Goal: Transaction & Acquisition: Download file/media

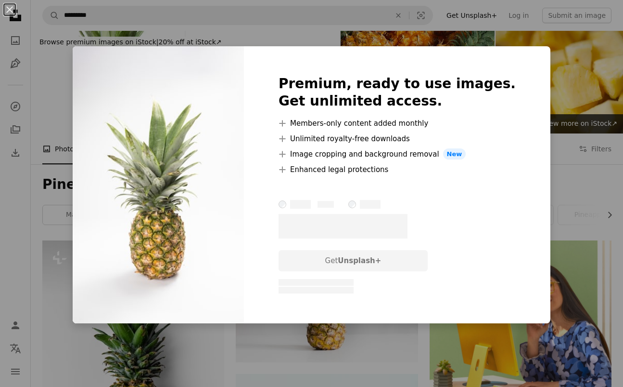
scroll to position [7056, 0]
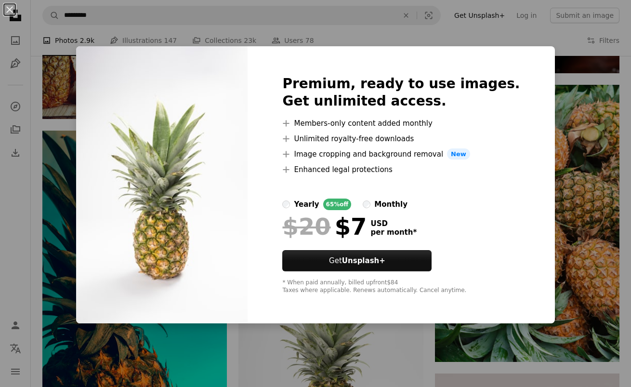
click at [106, 213] on img at bounding box center [161, 184] width 171 height 277
click at [44, 237] on div "An X shape Premium, ready to use images. Get unlimited access. A plus sign Memb…" at bounding box center [315, 193] width 631 height 387
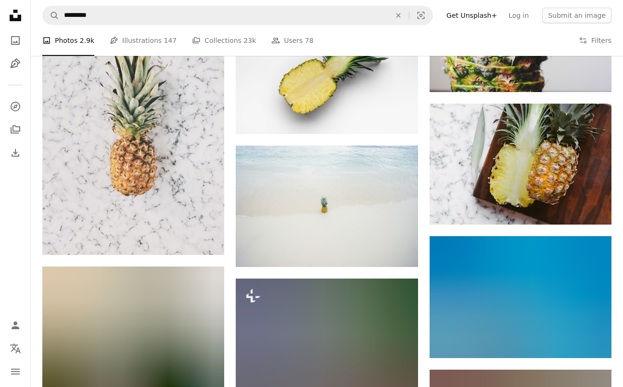
scroll to position [8978, 0]
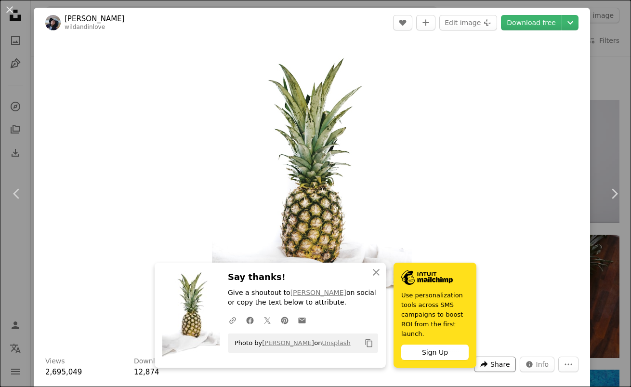
click at [479, 366] on icon "A forward-right arrow" at bounding box center [483, 364] width 9 height 9
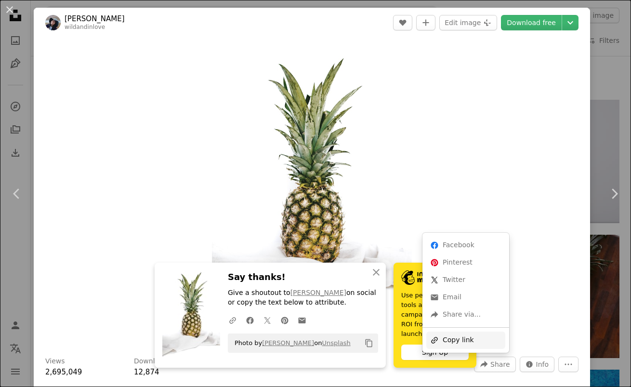
click at [462, 335] on div "A URL sharing icon (chains) Copy link" at bounding box center [465, 339] width 79 height 17
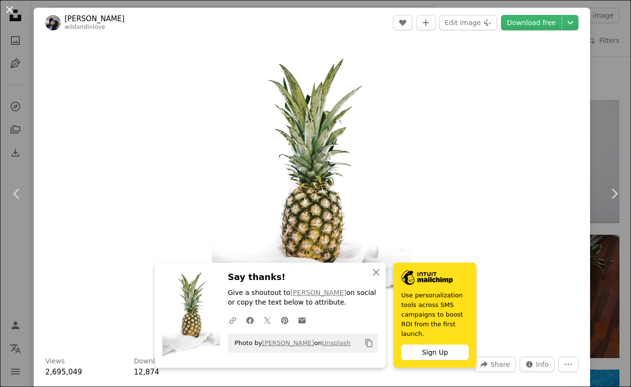
click at [7, 9] on button "An X shape" at bounding box center [10, 10] width 12 height 12
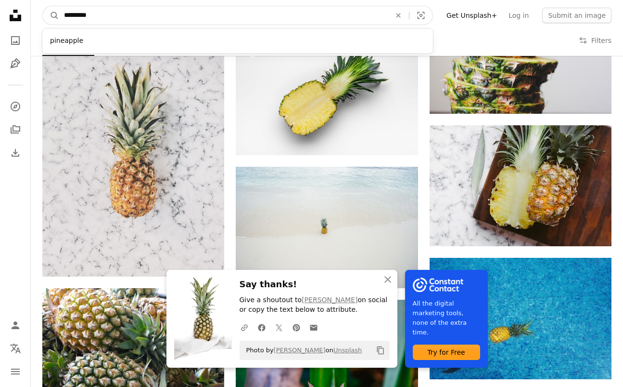
drag, startPoint x: 95, startPoint y: 16, endPoint x: 12, endPoint y: 20, distance: 83.3
drag, startPoint x: 95, startPoint y: 15, endPoint x: 17, endPoint y: 15, distance: 78.0
type input "*********"
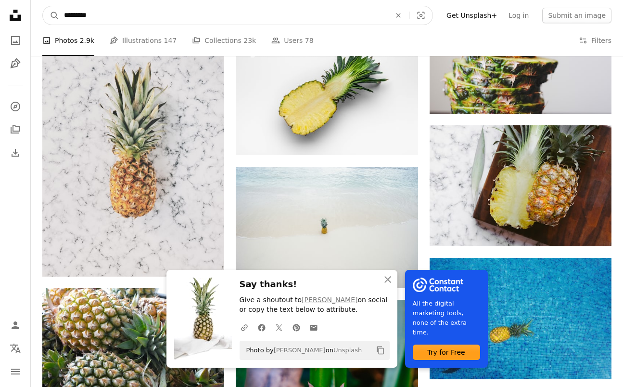
click button "A magnifying glass" at bounding box center [51, 15] width 16 height 18
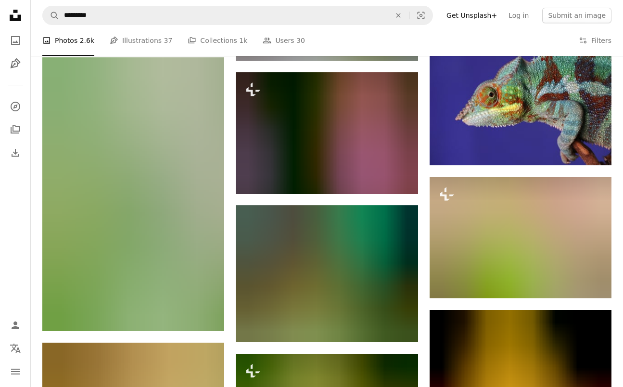
scroll to position [443, 0]
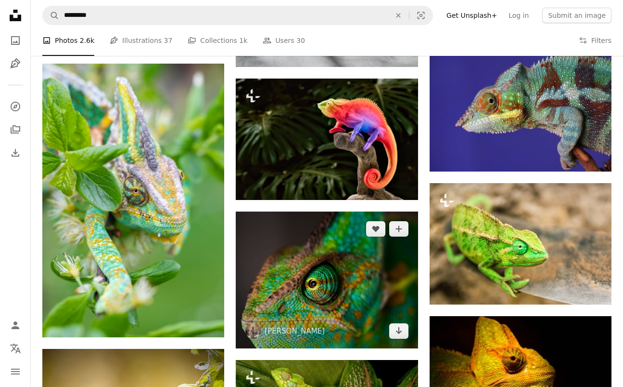
click at [324, 211] on img at bounding box center [327, 279] width 182 height 137
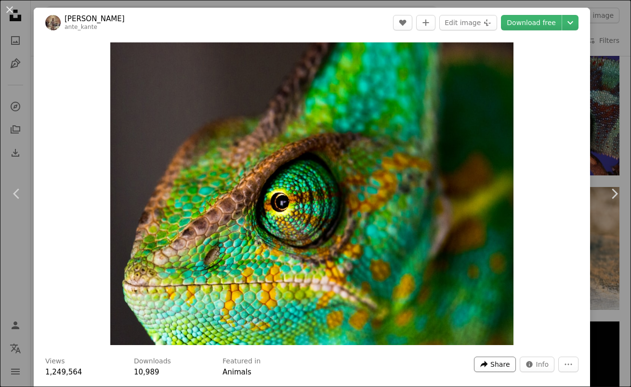
click at [491, 367] on span "Share" at bounding box center [499, 364] width 19 height 14
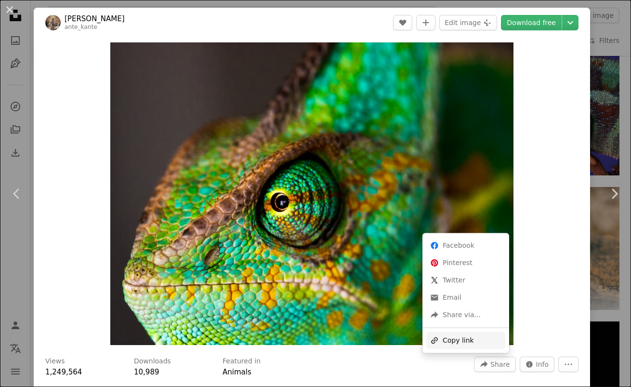
click at [475, 340] on div "A URL sharing icon (chains) Copy link" at bounding box center [465, 339] width 79 height 17
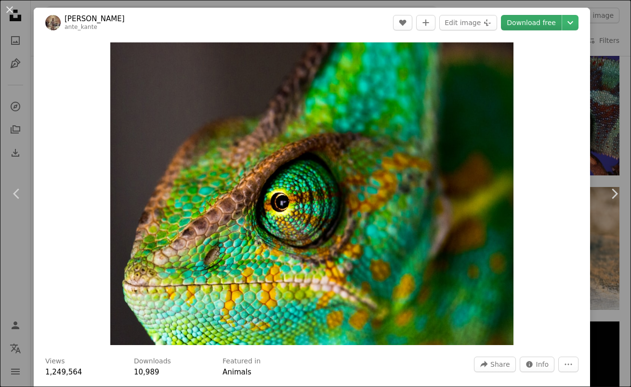
click at [525, 26] on link "Download free" at bounding box center [531, 22] width 61 height 15
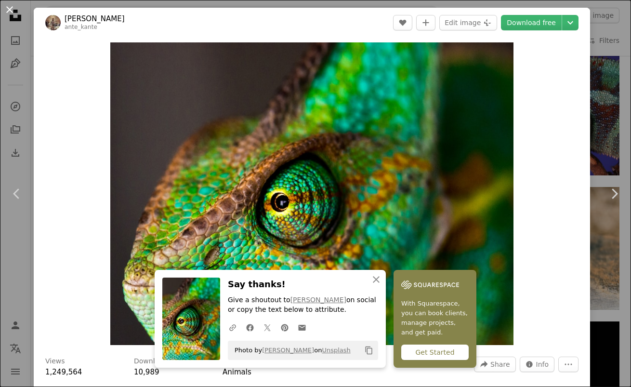
click at [10, 12] on button "An X shape" at bounding box center [10, 10] width 12 height 12
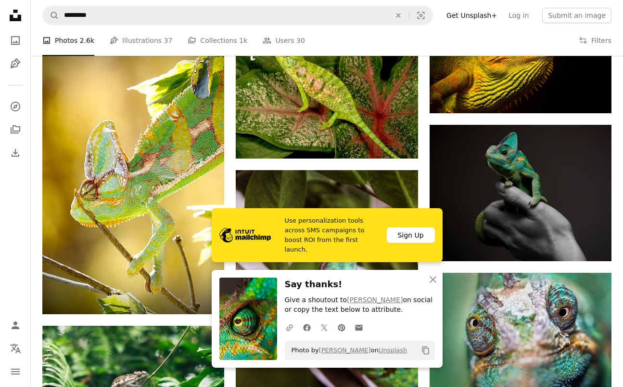
scroll to position [772, 0]
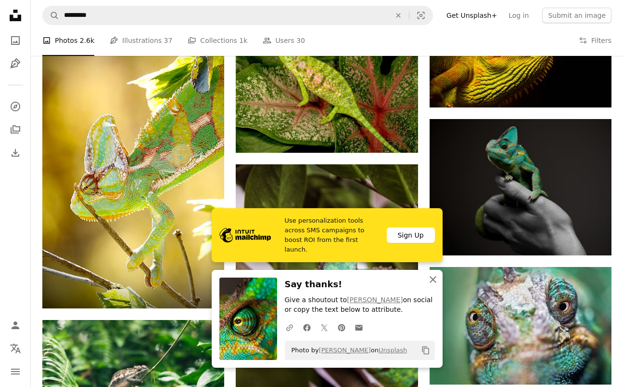
click at [434, 273] on icon "An X shape" at bounding box center [433, 279] width 12 height 12
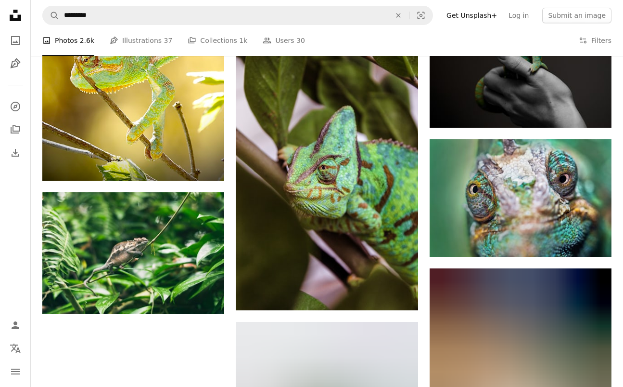
scroll to position [898, 0]
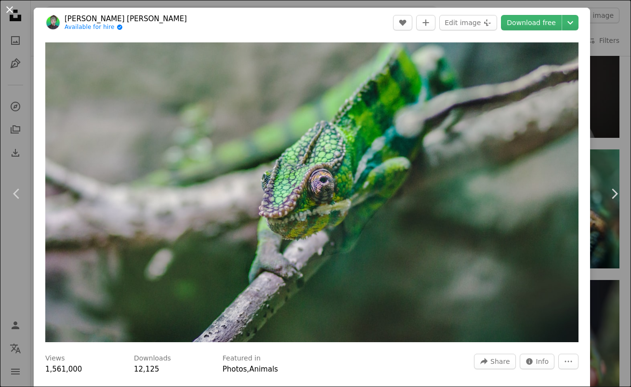
click at [12, 13] on button "An X shape" at bounding box center [10, 10] width 12 height 12
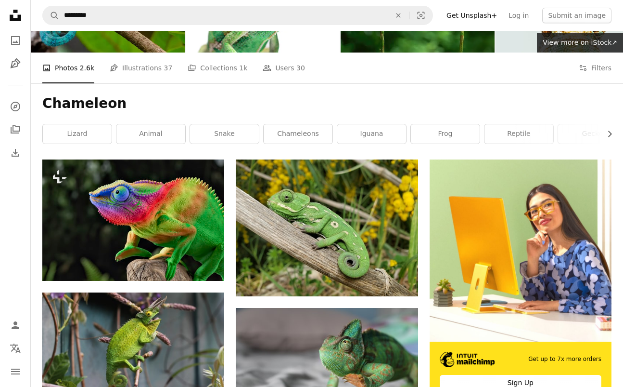
scroll to position [77, 0]
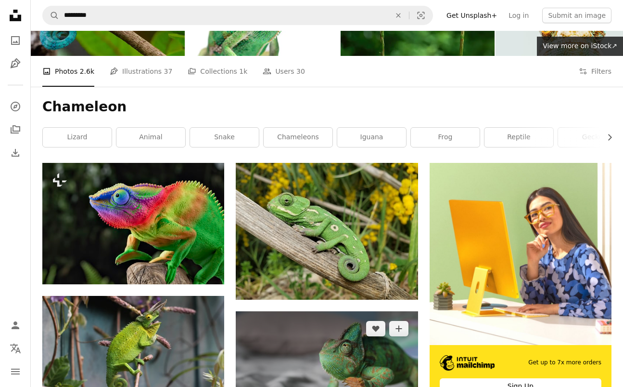
click at [319, 311] on img at bounding box center [327, 371] width 182 height 121
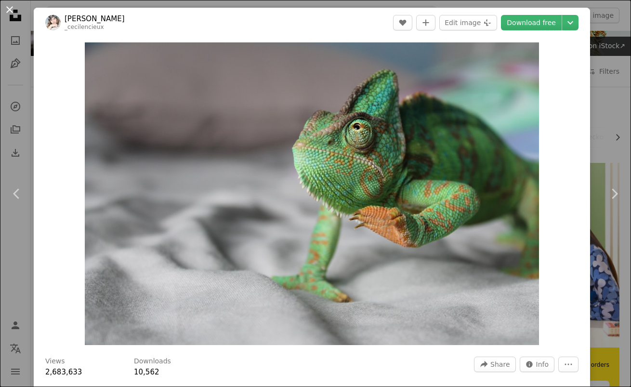
click at [9, 11] on button "An X shape" at bounding box center [10, 10] width 12 height 12
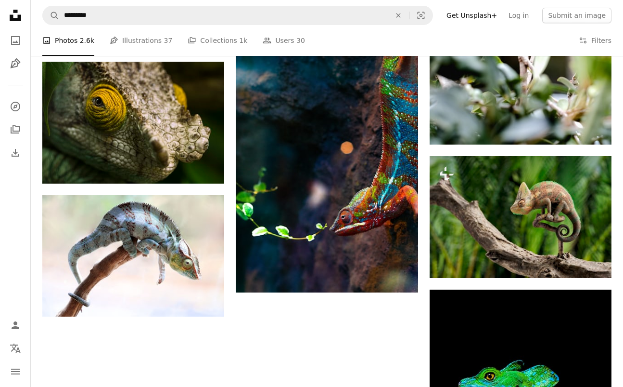
scroll to position [2193, 0]
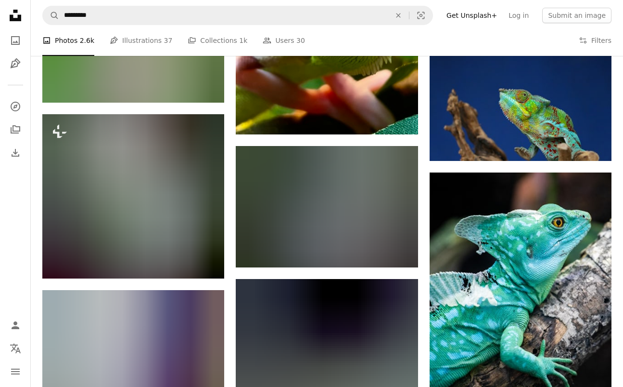
scroll to position [4348, 0]
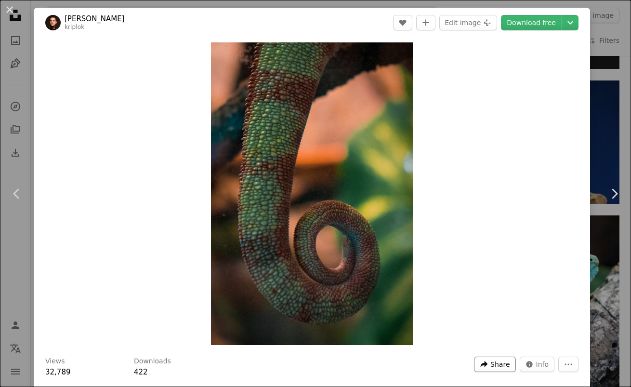
click at [491, 366] on span "Share" at bounding box center [499, 364] width 19 height 14
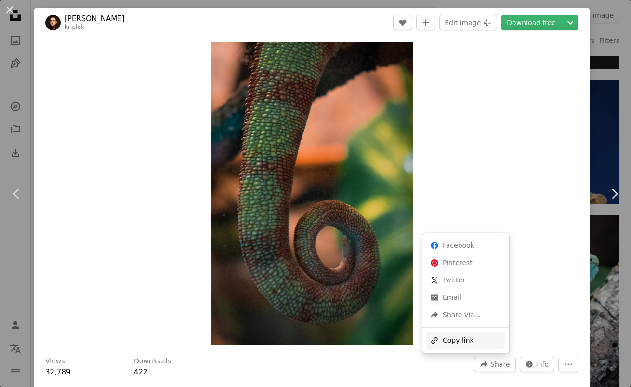
click at [473, 342] on div "A URL sharing icon (chains) Copy link" at bounding box center [465, 339] width 79 height 17
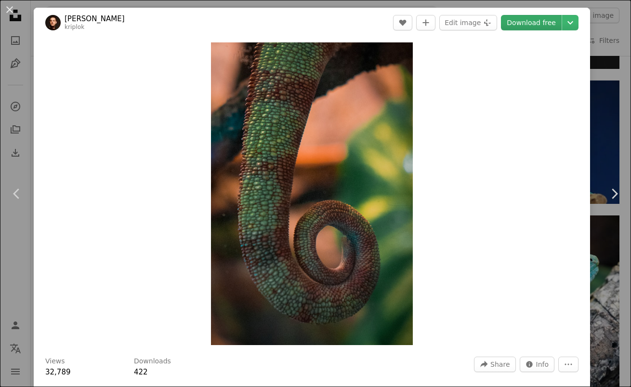
click at [532, 27] on link "Download free" at bounding box center [531, 22] width 61 height 15
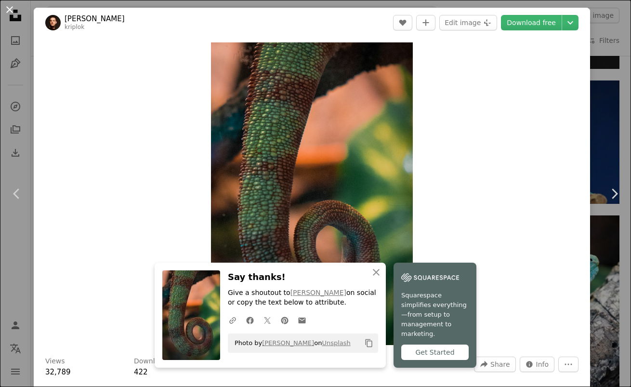
click at [7, 11] on button "An X shape" at bounding box center [10, 10] width 12 height 12
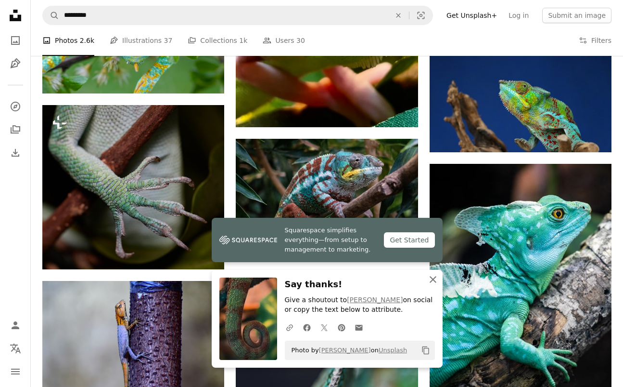
click at [432, 275] on icon "An X shape" at bounding box center [433, 279] width 12 height 12
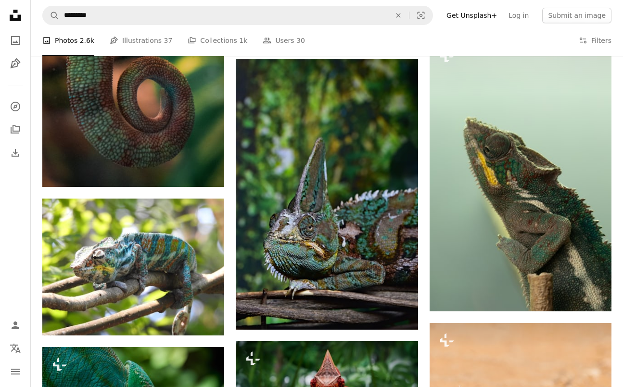
scroll to position [4852, 0]
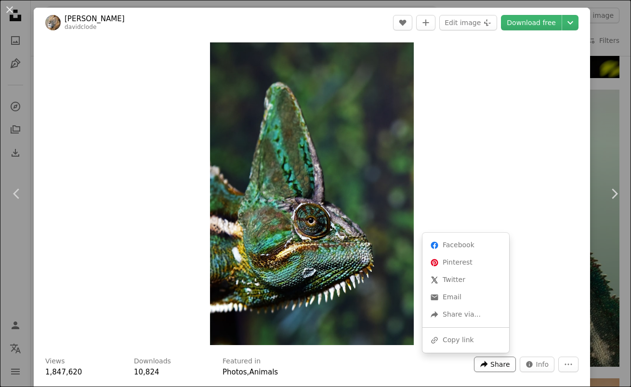
click at [482, 364] on icon "A forward-right arrow" at bounding box center [483, 364] width 9 height 9
click at [454, 344] on div "A URL sharing icon (chains) Copy link" at bounding box center [465, 339] width 79 height 17
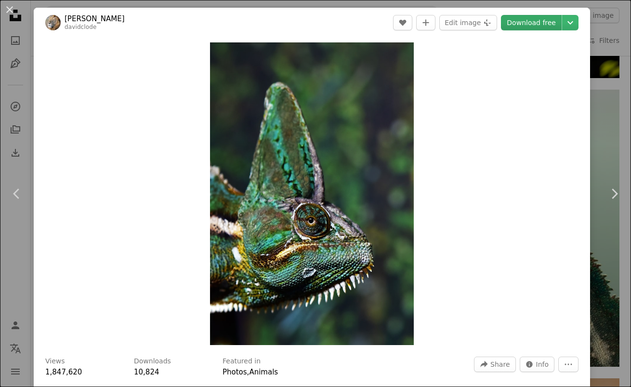
click at [513, 23] on link "Download free" at bounding box center [531, 22] width 61 height 15
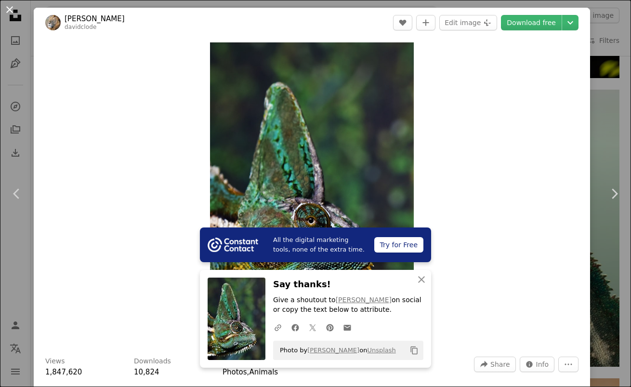
click at [13, 10] on button "An X shape" at bounding box center [10, 10] width 12 height 12
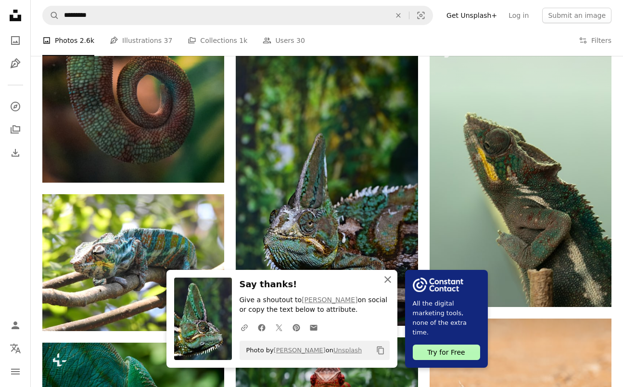
click at [394, 278] on icon "An X shape" at bounding box center [388, 279] width 12 height 12
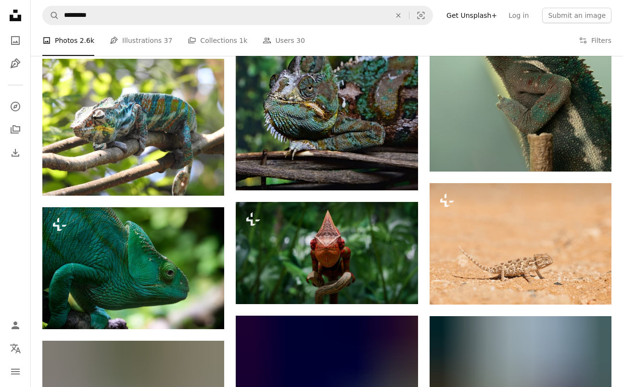
scroll to position [5001, 0]
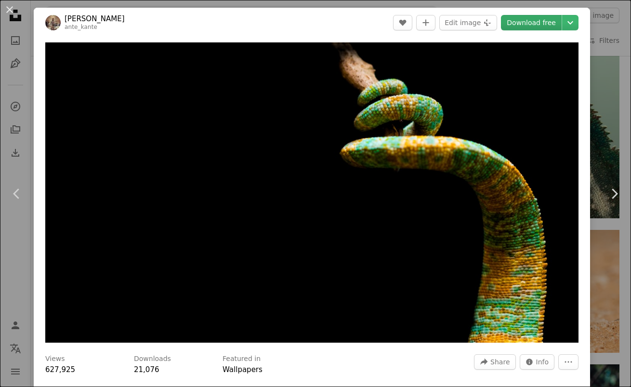
click at [530, 30] on link "Download free" at bounding box center [531, 22] width 61 height 15
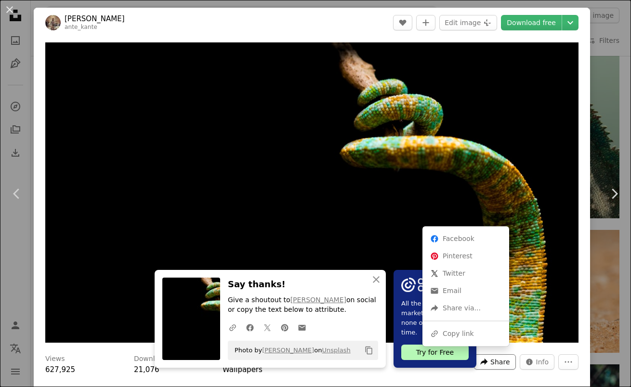
click at [480, 357] on icon "A forward-right arrow" at bounding box center [483, 361] width 9 height 9
click at [457, 332] on div "A URL sharing icon (chains) Copy link" at bounding box center [465, 332] width 79 height 17
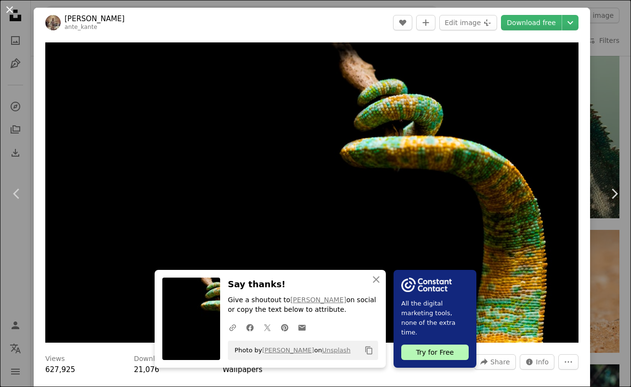
click at [10, 8] on button "An X shape" at bounding box center [10, 10] width 12 height 12
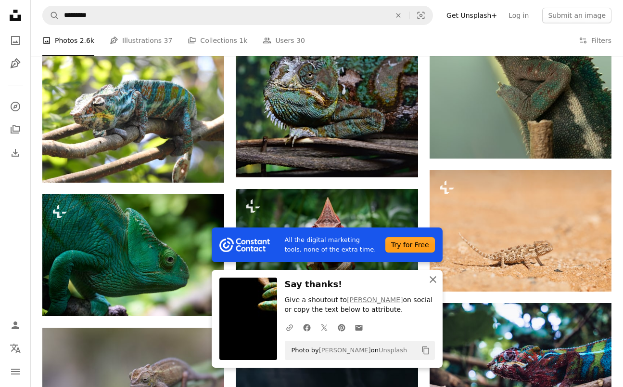
click at [428, 282] on icon "An X shape" at bounding box center [433, 279] width 12 height 12
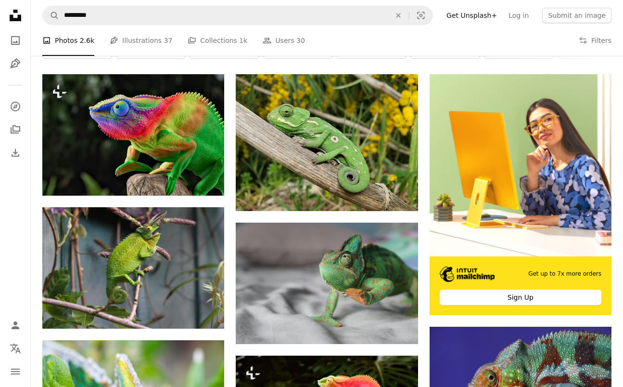
scroll to position [147, 0]
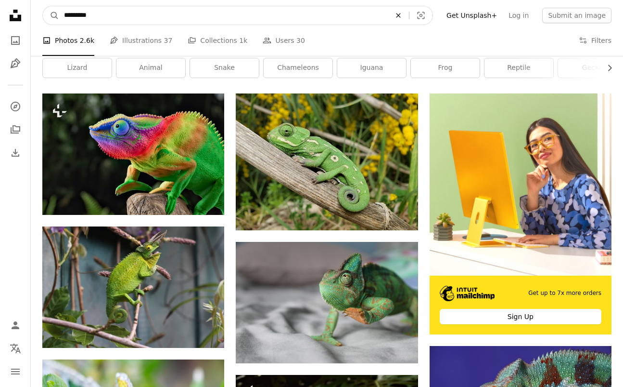
click at [400, 13] on icon "Find visuals sitewide" at bounding box center [398, 15] width 4 height 4
type input "*********"
click button "A magnifying glass" at bounding box center [51, 15] width 16 height 18
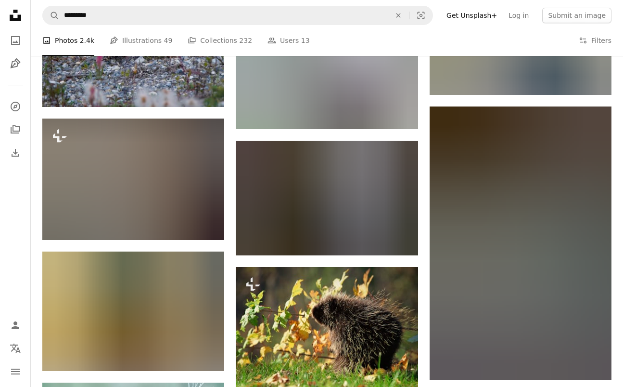
scroll to position [654, 0]
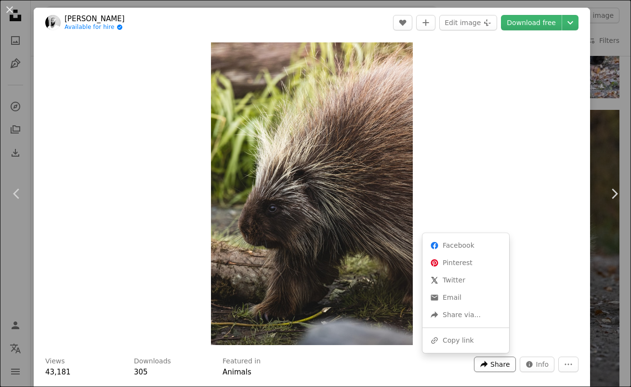
click at [496, 364] on span "Share" at bounding box center [499, 364] width 19 height 14
click at [474, 339] on div "A URL sharing icon (chains) Copy link" at bounding box center [465, 339] width 79 height 17
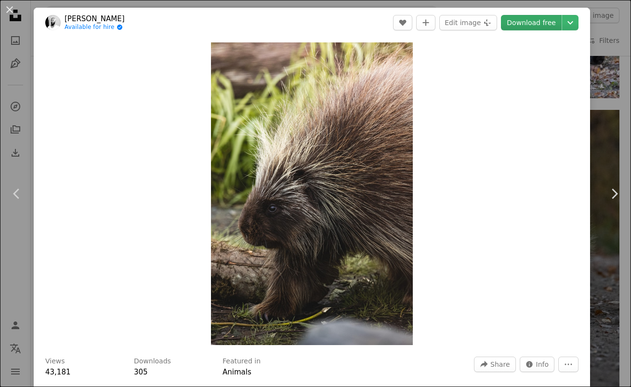
click at [519, 20] on link "Download free" at bounding box center [531, 22] width 61 height 15
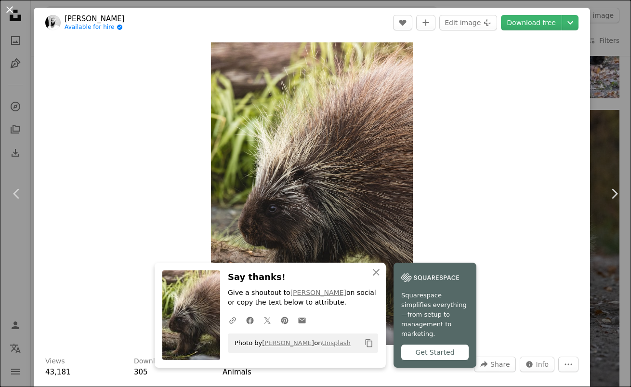
click at [10, 8] on button "An X shape" at bounding box center [10, 10] width 12 height 12
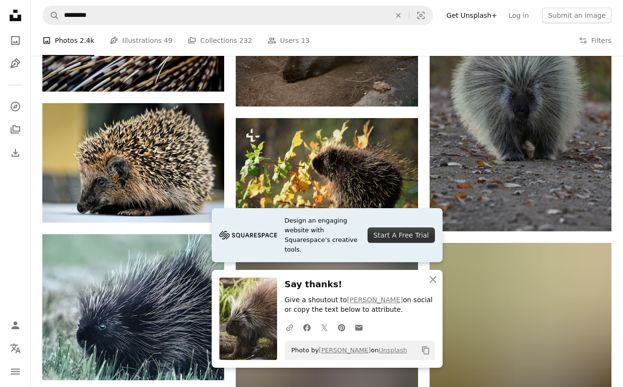
scroll to position [827, 0]
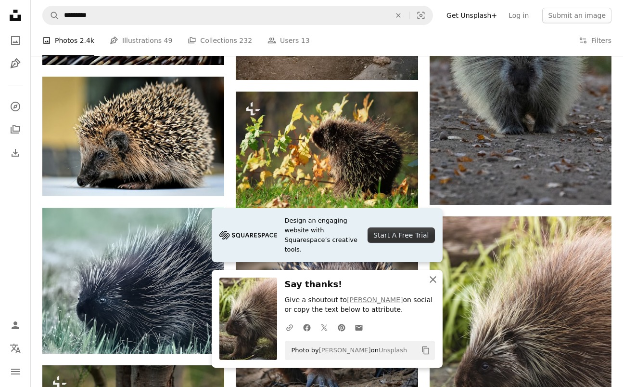
click at [432, 280] on icon "button" at bounding box center [433, 279] width 7 height 7
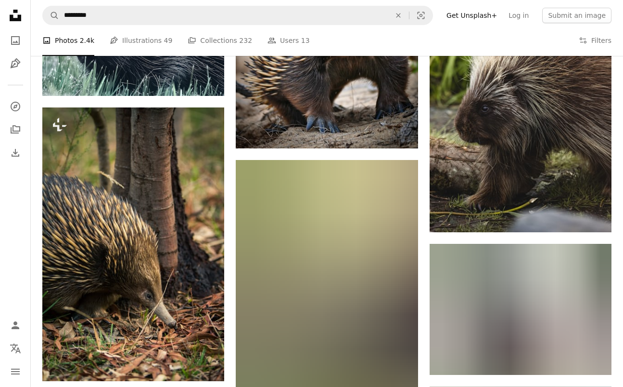
scroll to position [1092, 0]
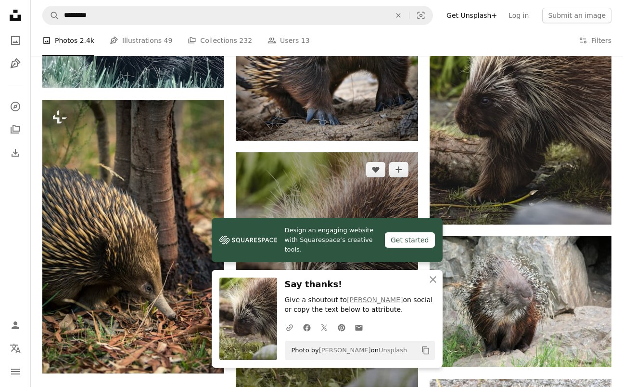
click at [383, 166] on img at bounding box center [327, 288] width 182 height 273
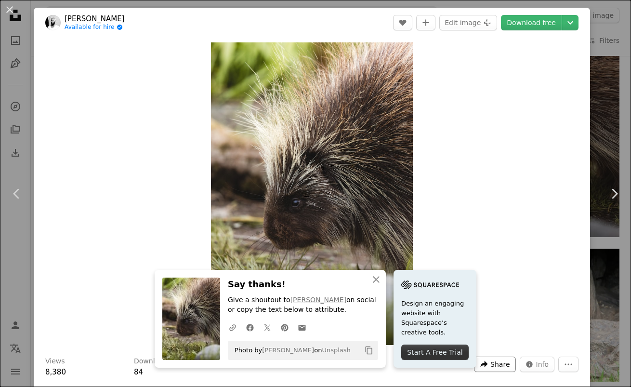
click at [490, 361] on span "Share" at bounding box center [499, 364] width 19 height 14
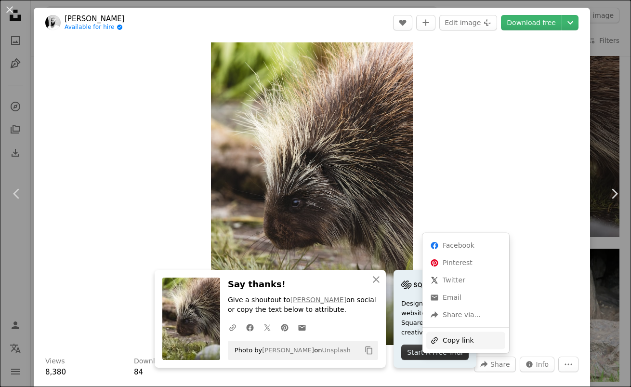
click at [458, 342] on div "A URL sharing icon (chains) Copy link" at bounding box center [465, 339] width 79 height 17
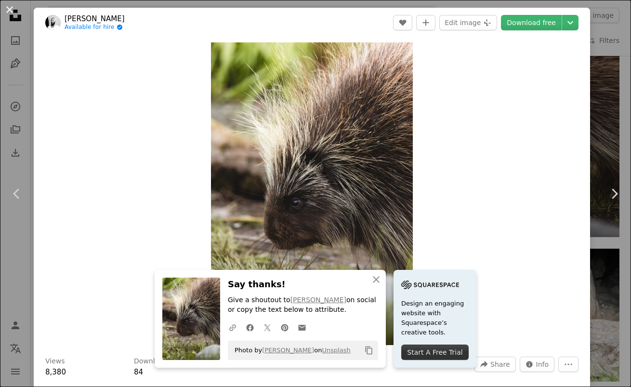
click at [7, 9] on button "An X shape" at bounding box center [10, 10] width 12 height 12
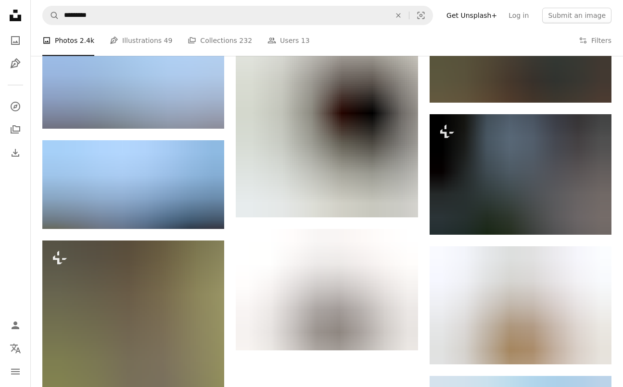
scroll to position [2333, 0]
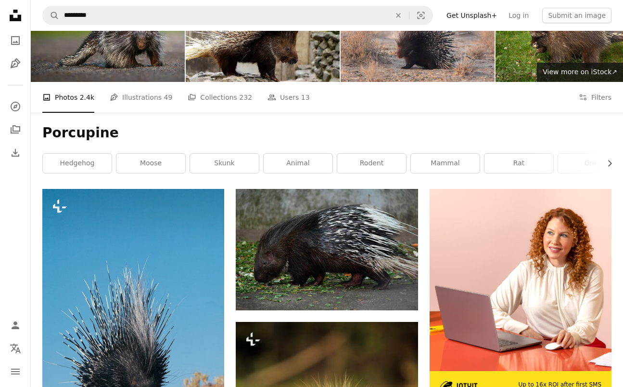
scroll to position [19, 0]
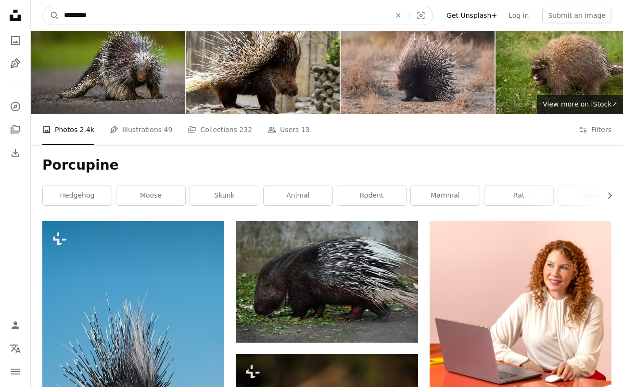
click at [272, 17] on input "*********" at bounding box center [223, 15] width 329 height 18
type input "**********"
click button "A magnifying glass" at bounding box center [51, 15] width 16 height 18
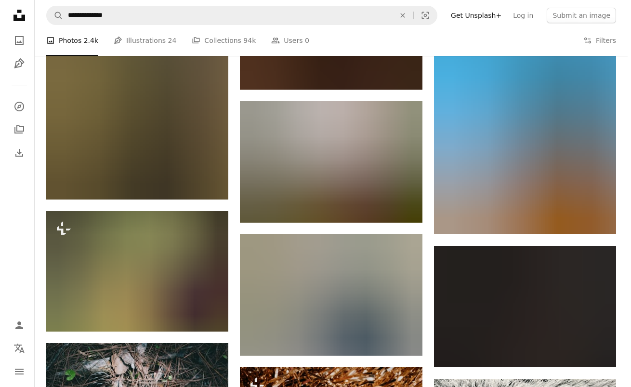
scroll to position [788, 0]
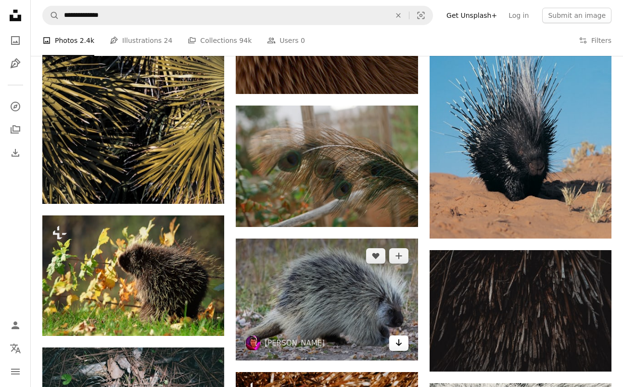
click at [396, 336] on icon "Arrow pointing down" at bounding box center [399, 342] width 8 height 12
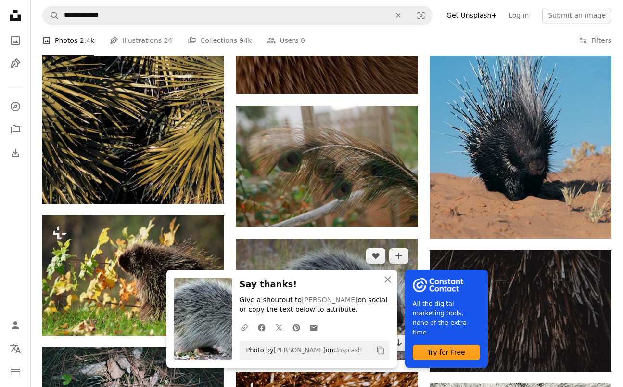
click at [365, 238] on img at bounding box center [327, 299] width 182 height 122
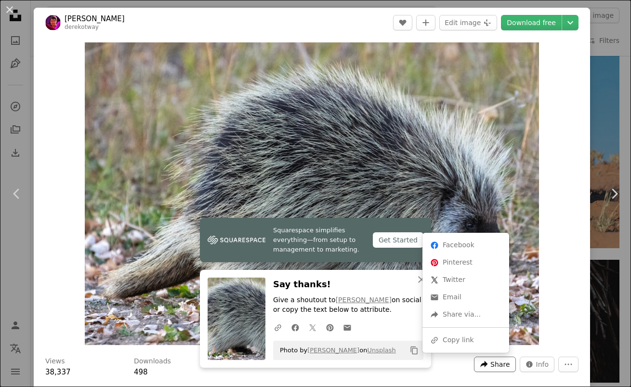
click at [490, 364] on span "Share" at bounding box center [499, 364] width 19 height 14
click at [471, 344] on div "A URL sharing icon (chains) Copy link" at bounding box center [465, 339] width 79 height 17
